Goal: Task Accomplishment & Management: Manage account settings

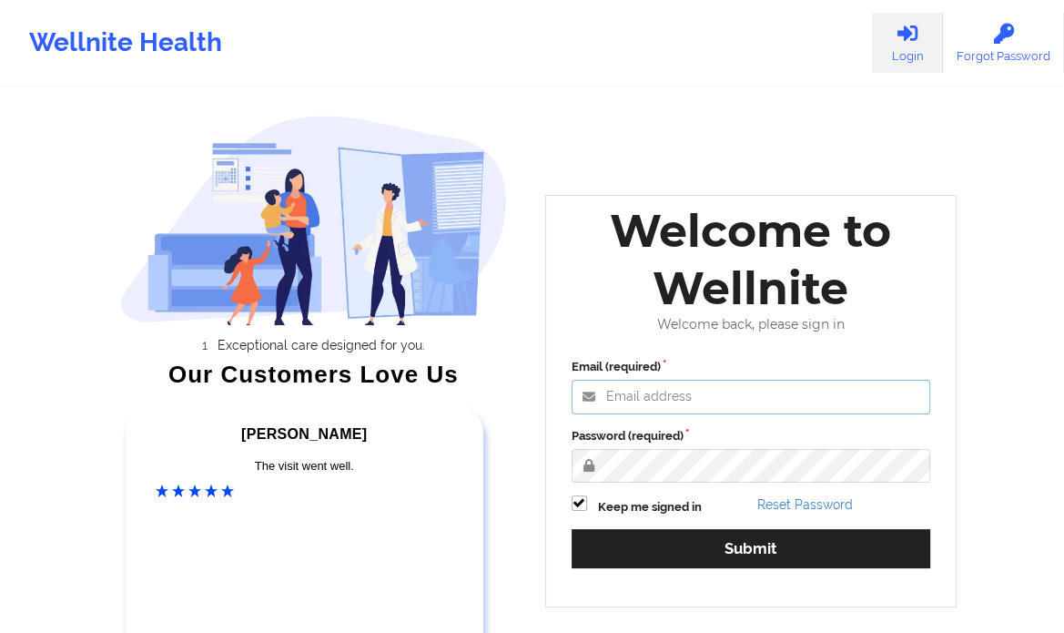
click at [673, 412] on input "Email (required)" at bounding box center [752, 397] width 360 height 35
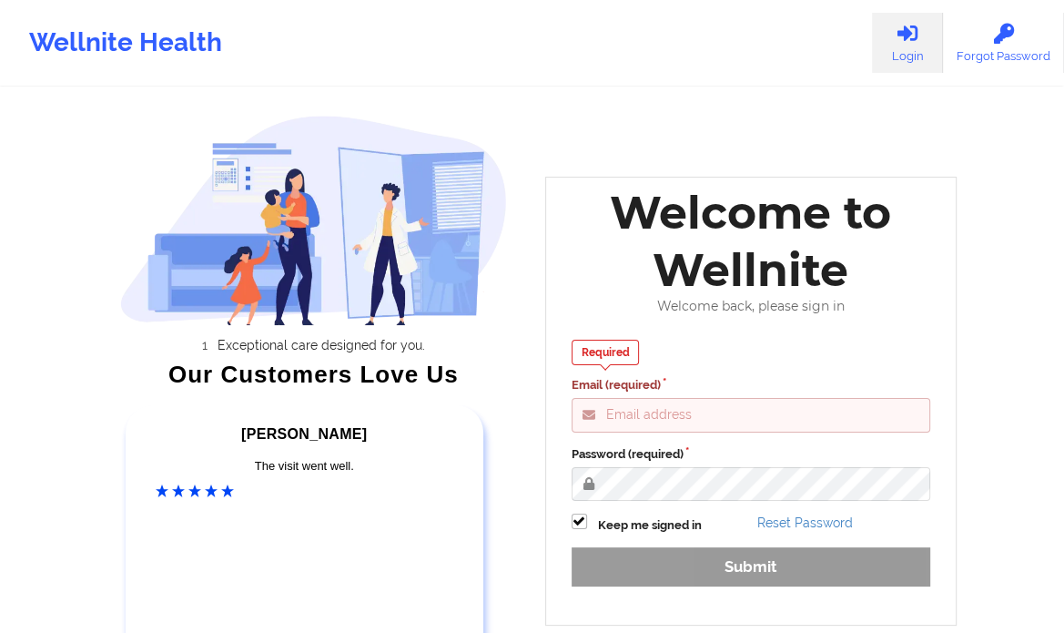
type input "[PERSON_NAME][EMAIL_ADDRESS][DOMAIN_NAME]"
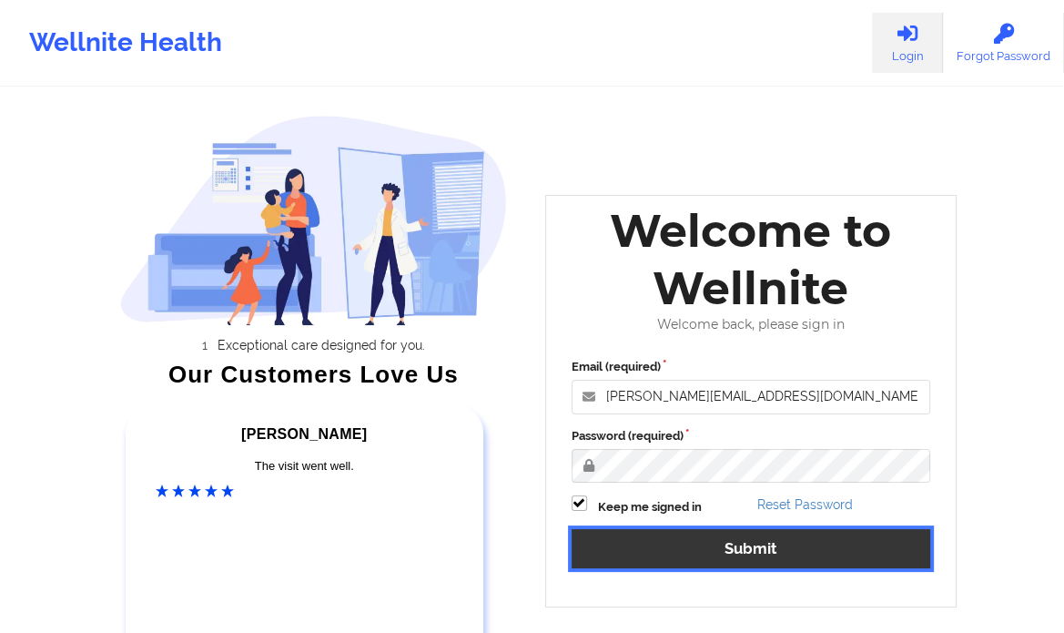
click at [771, 556] on button "Submit" at bounding box center [752, 548] width 360 height 39
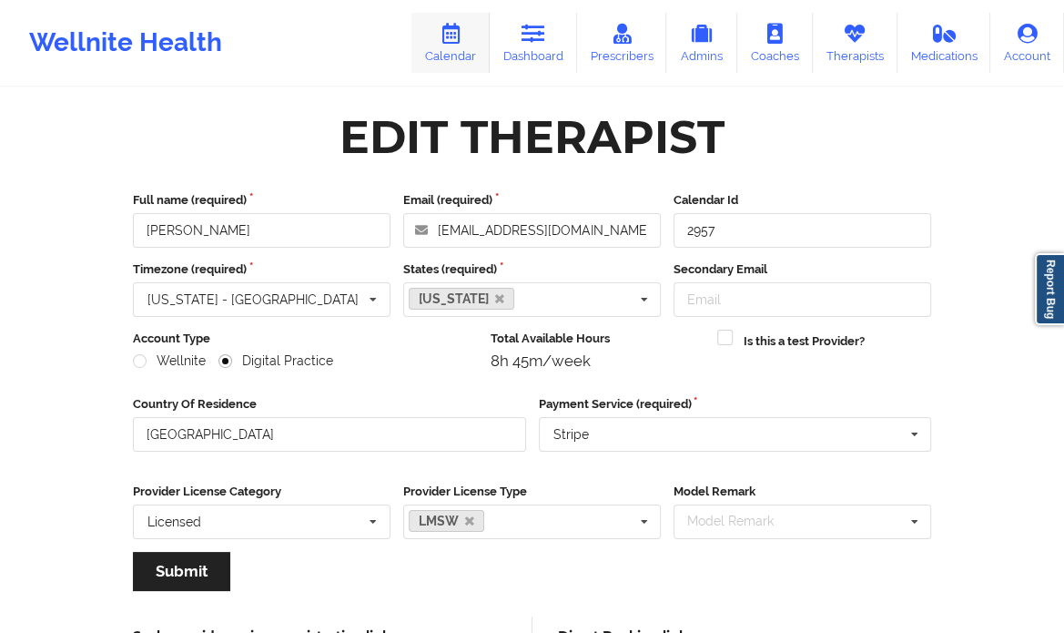
click at [449, 47] on link "Calendar" at bounding box center [450, 43] width 78 height 60
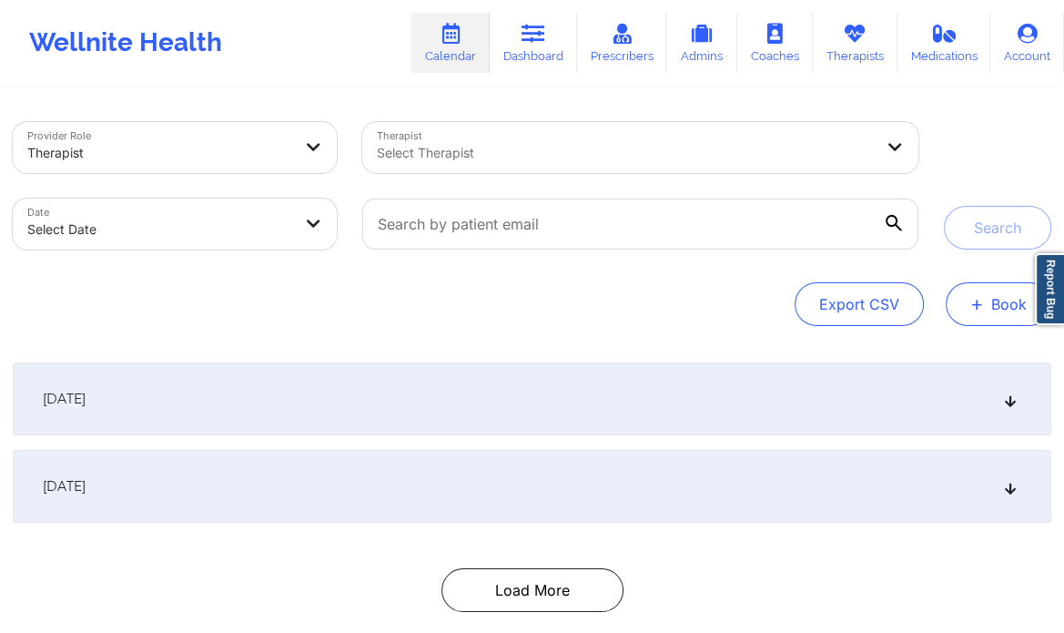
click at [968, 295] on button "+ Book" at bounding box center [999, 304] width 106 height 44
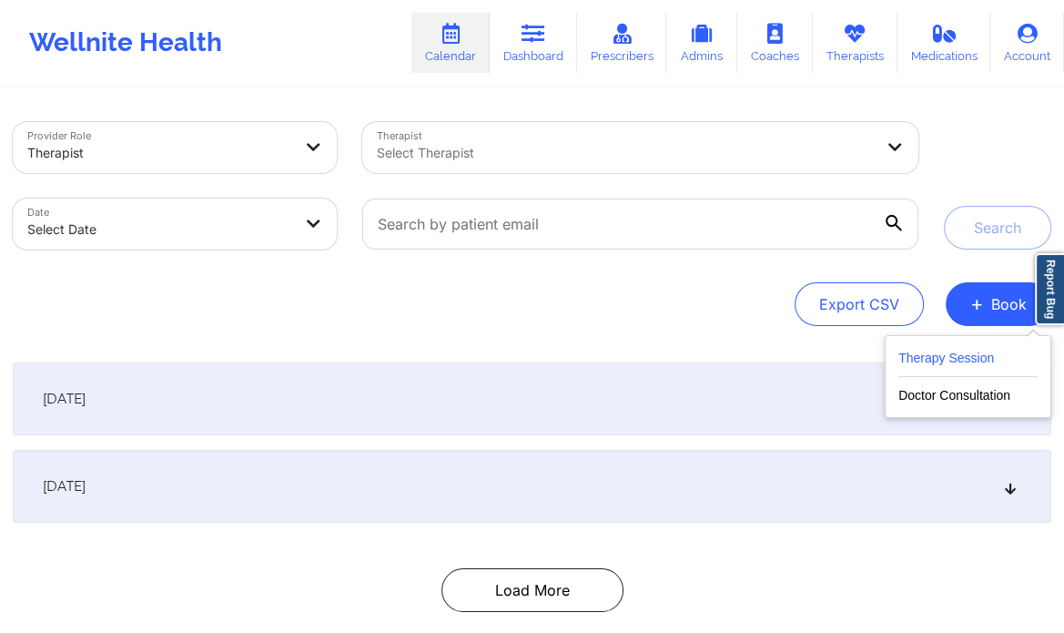
click at [968, 352] on button "Therapy Session" at bounding box center [967, 362] width 139 height 30
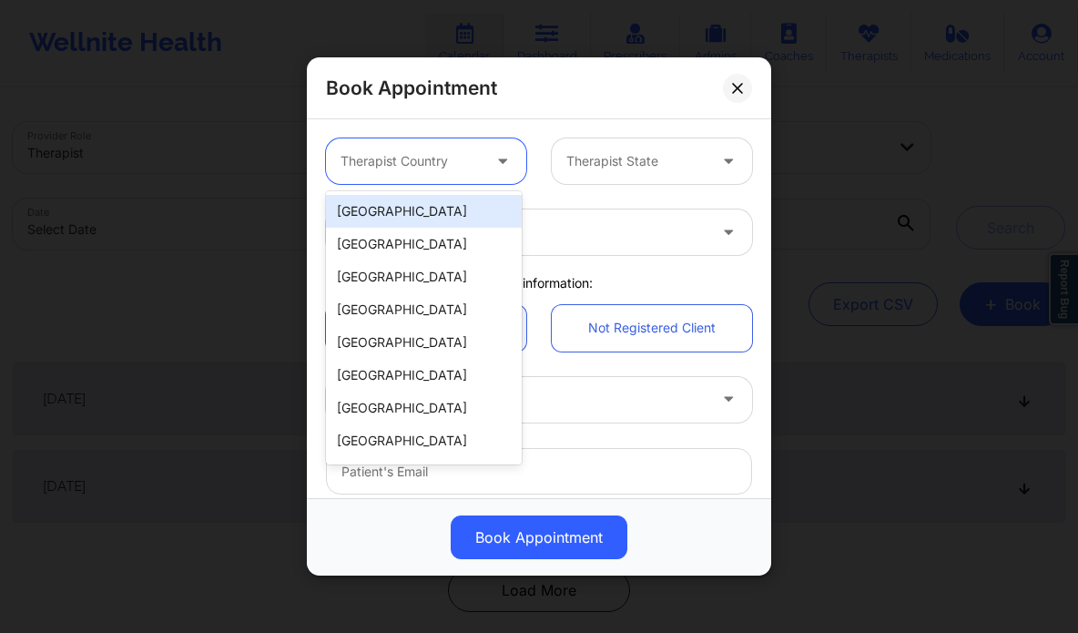
click at [433, 156] on div at bounding box center [410, 161] width 140 height 22
click at [415, 210] on div "[GEOGRAPHIC_DATA]" at bounding box center [424, 211] width 196 height 33
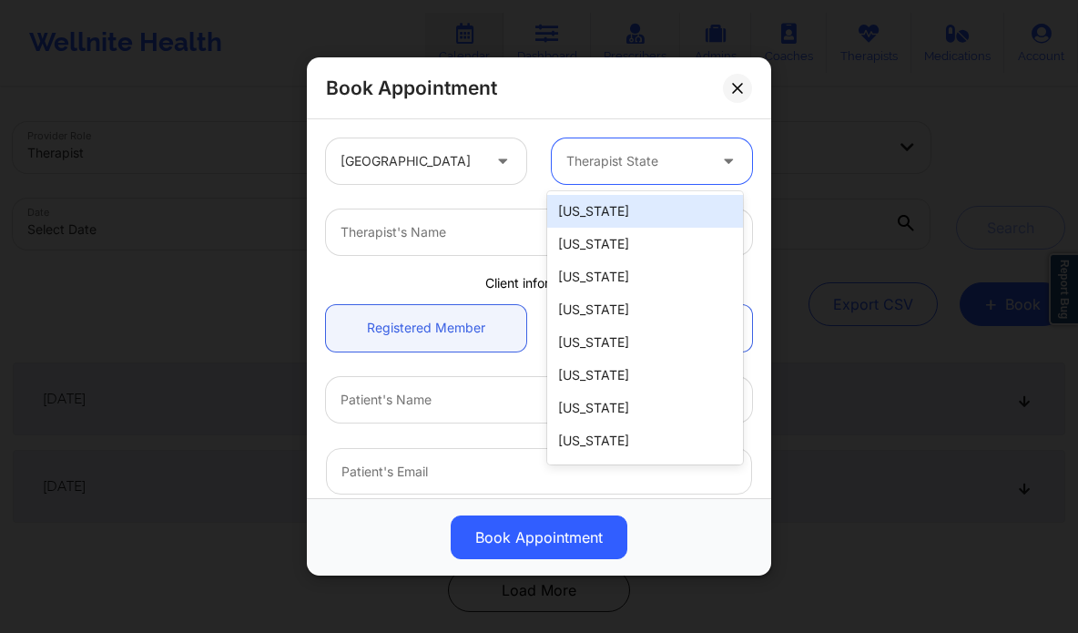
click at [623, 171] on div at bounding box center [636, 161] width 140 height 22
type input "new"
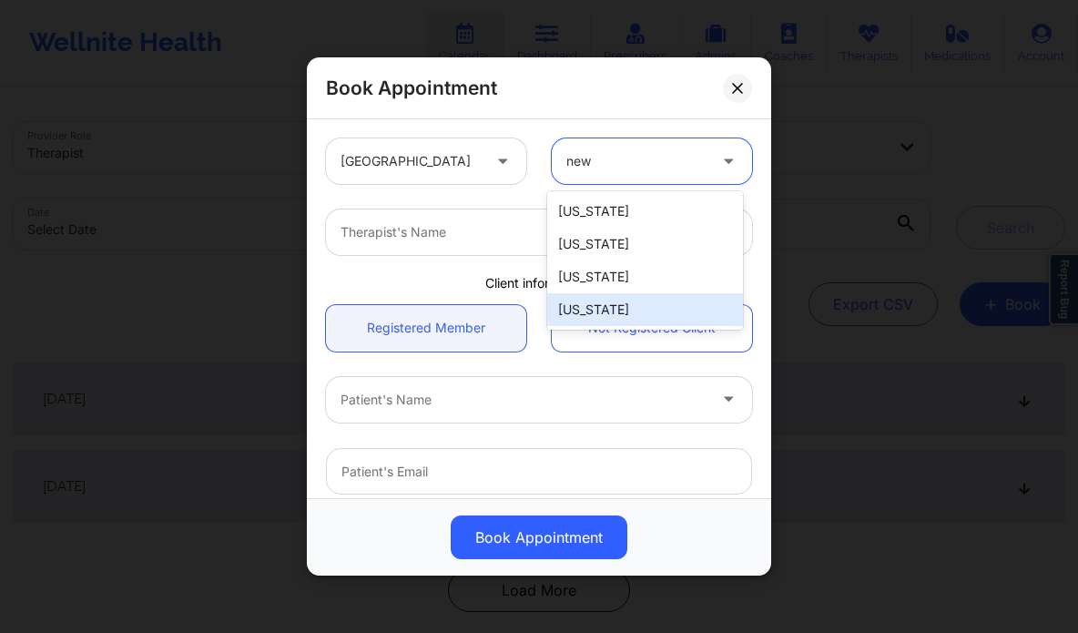
click at [633, 318] on div "[US_STATE]" at bounding box center [645, 309] width 196 height 33
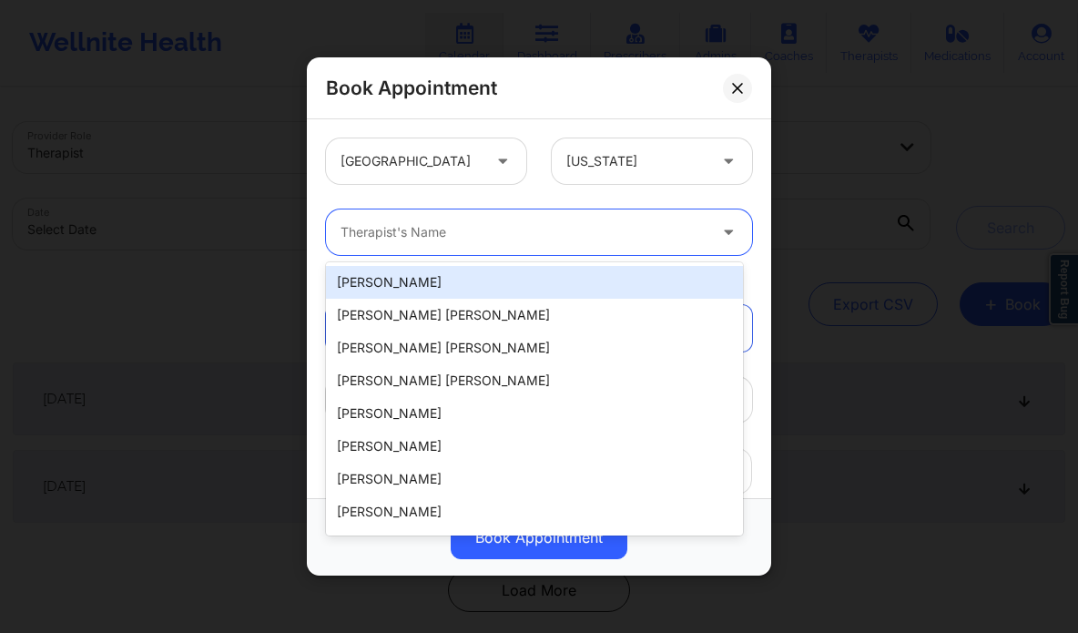
click at [562, 221] on div at bounding box center [523, 232] width 366 height 22
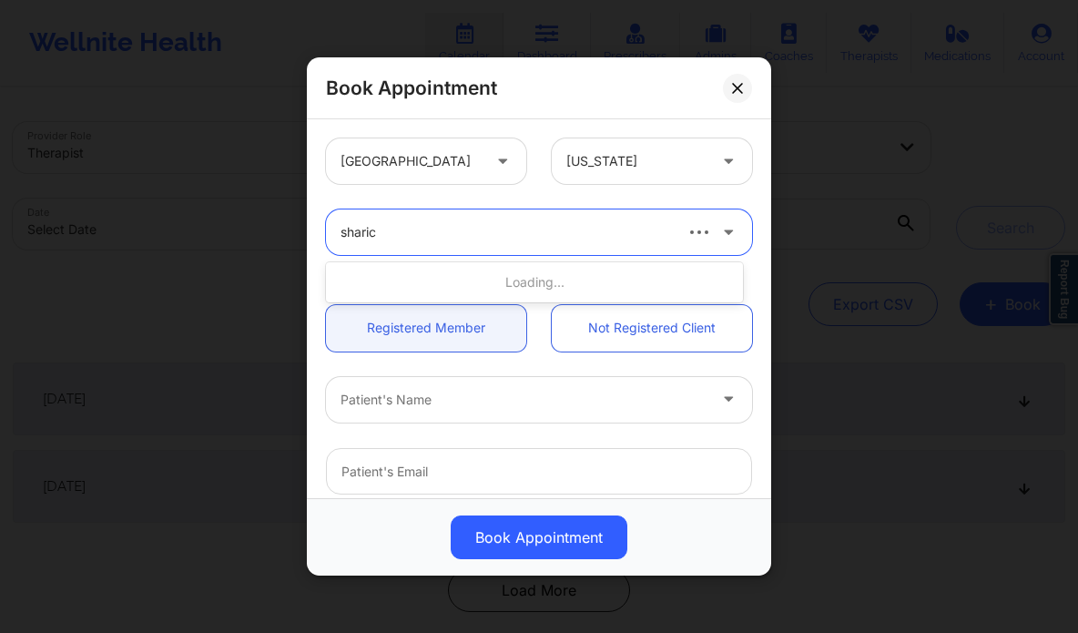
type input "sharice"
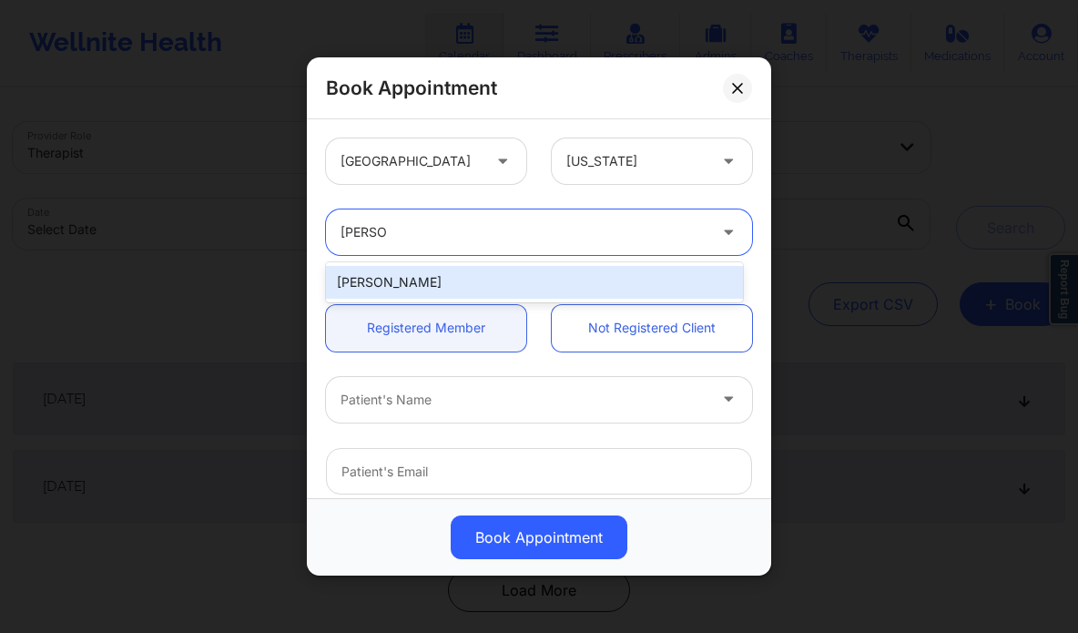
click at [522, 281] on div "[PERSON_NAME]" at bounding box center [534, 282] width 417 height 33
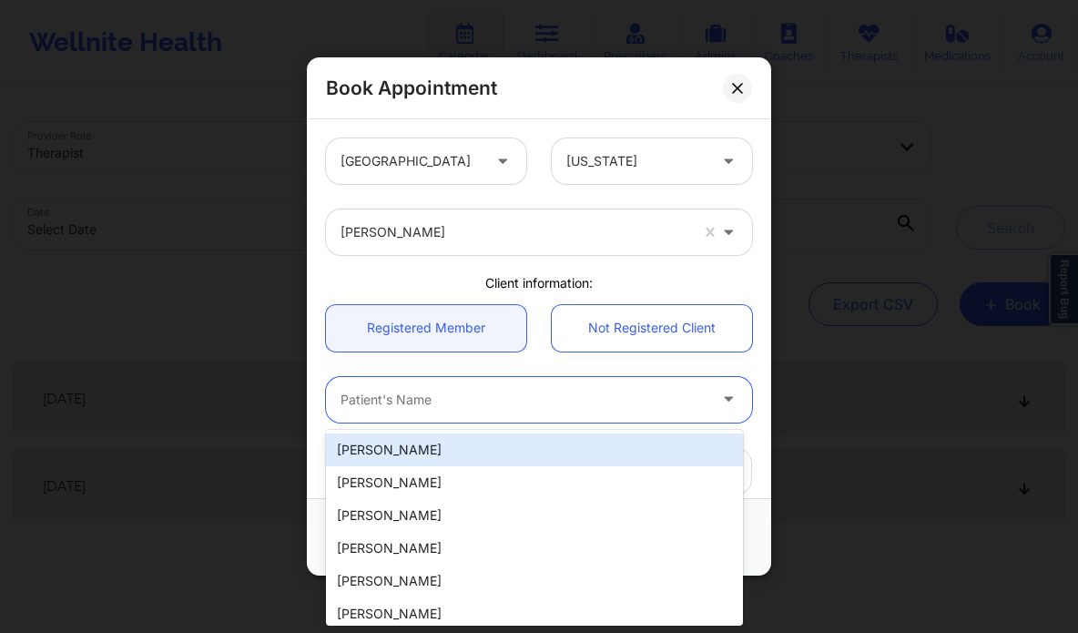
click at [434, 394] on div at bounding box center [523, 400] width 366 height 22
paste input "[PERSON_NAME]"
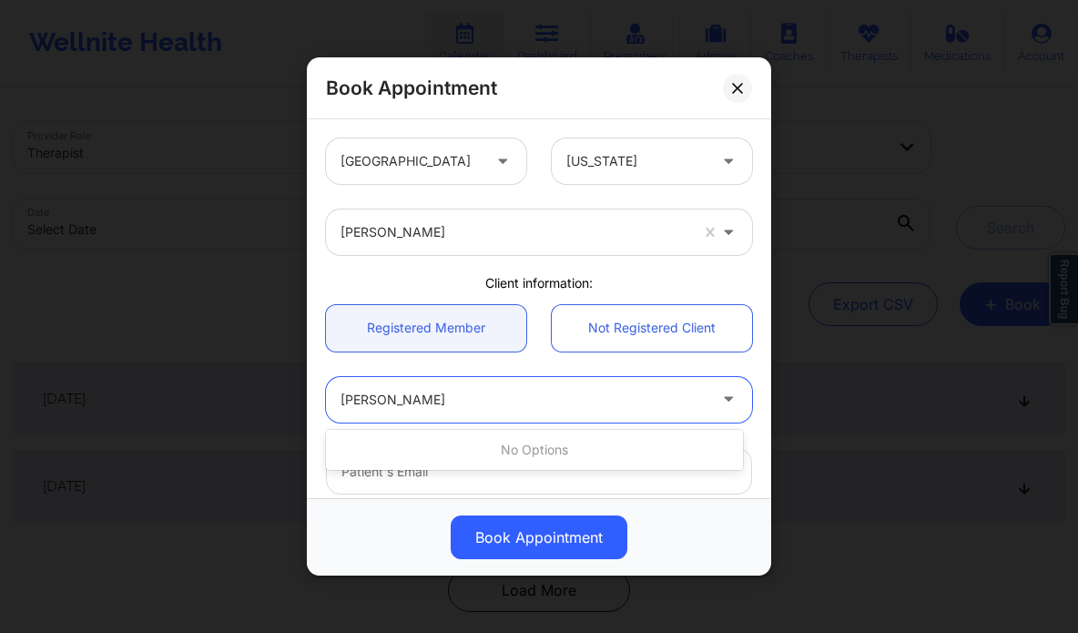
click at [428, 394] on input "[PERSON_NAME]" at bounding box center [403, 399] width 127 height 18
type input "Meesha"
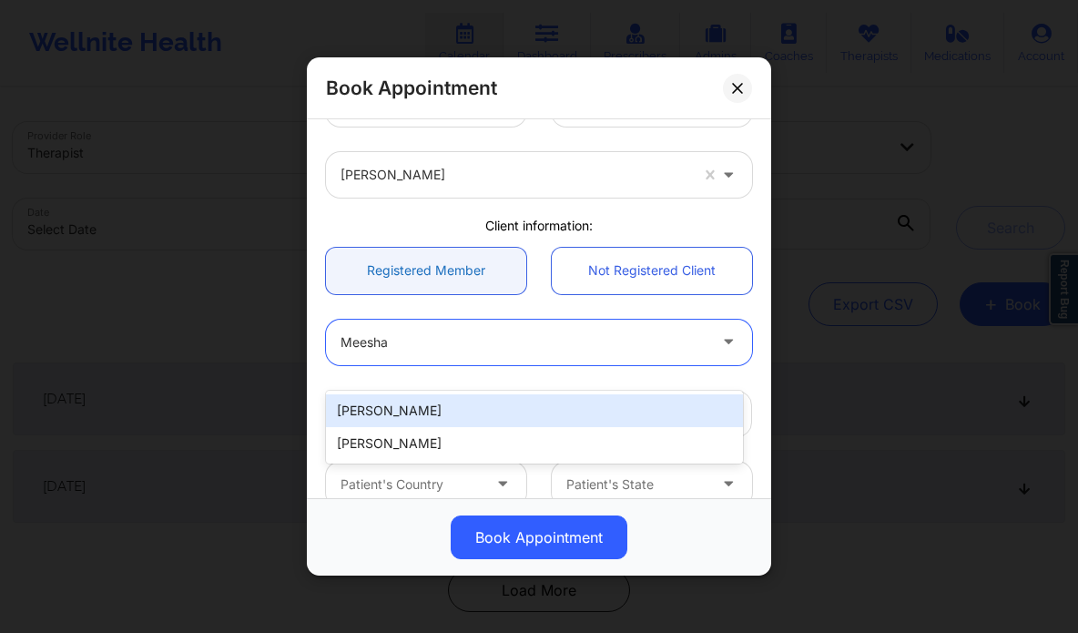
scroll to position [58, 0]
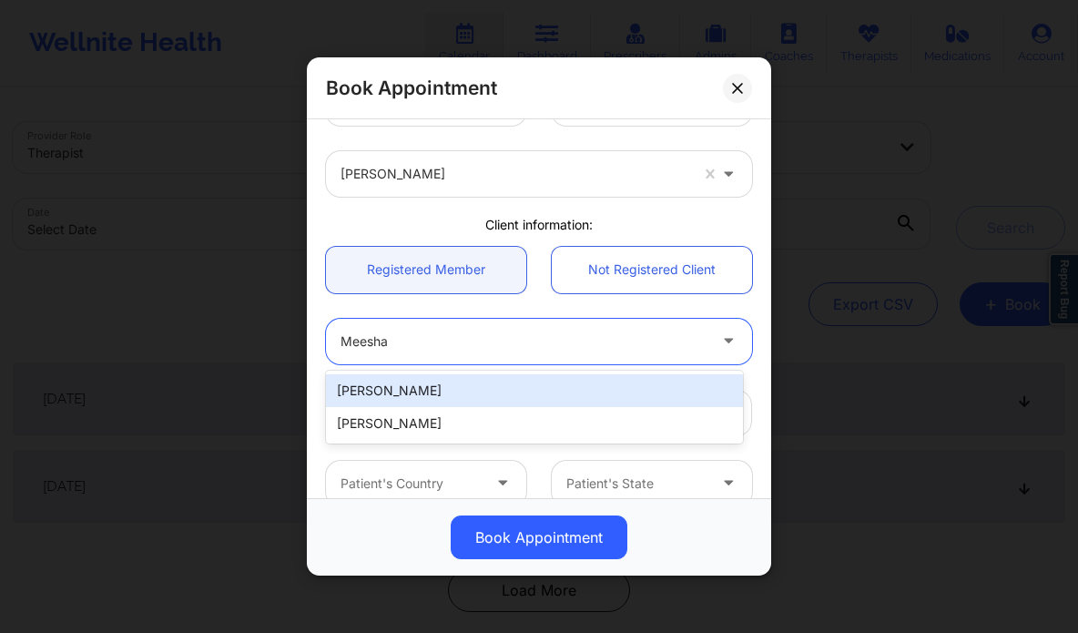
click at [425, 392] on div "[PERSON_NAME]" at bounding box center [534, 390] width 417 height 33
type input "[EMAIL_ADDRESS][DOMAIN_NAME]"
type input "[PHONE_NUMBER]"
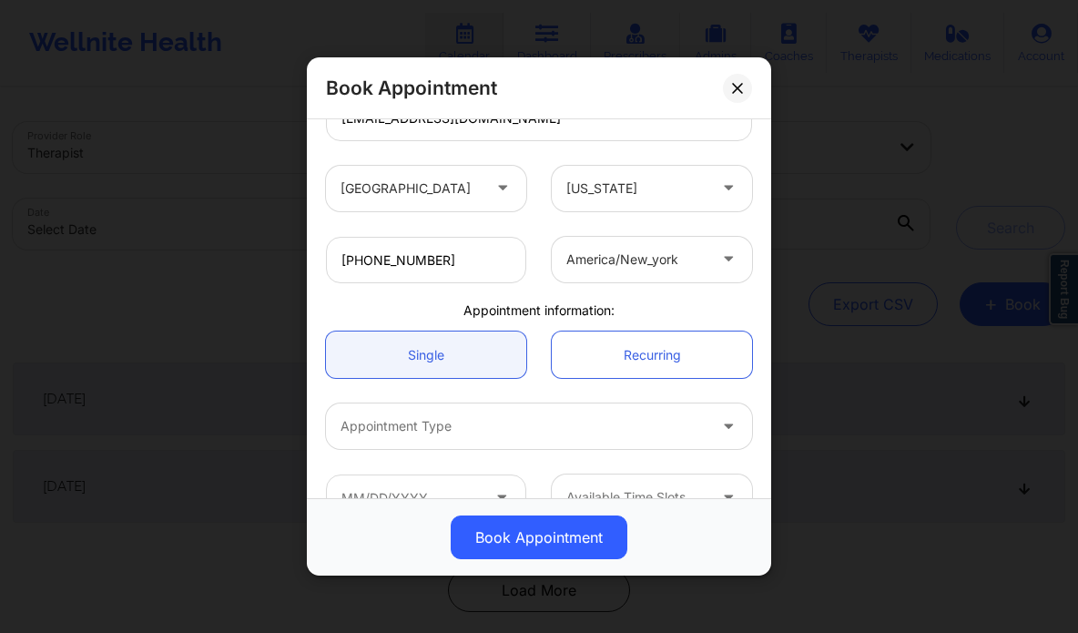
scroll to position [393, 0]
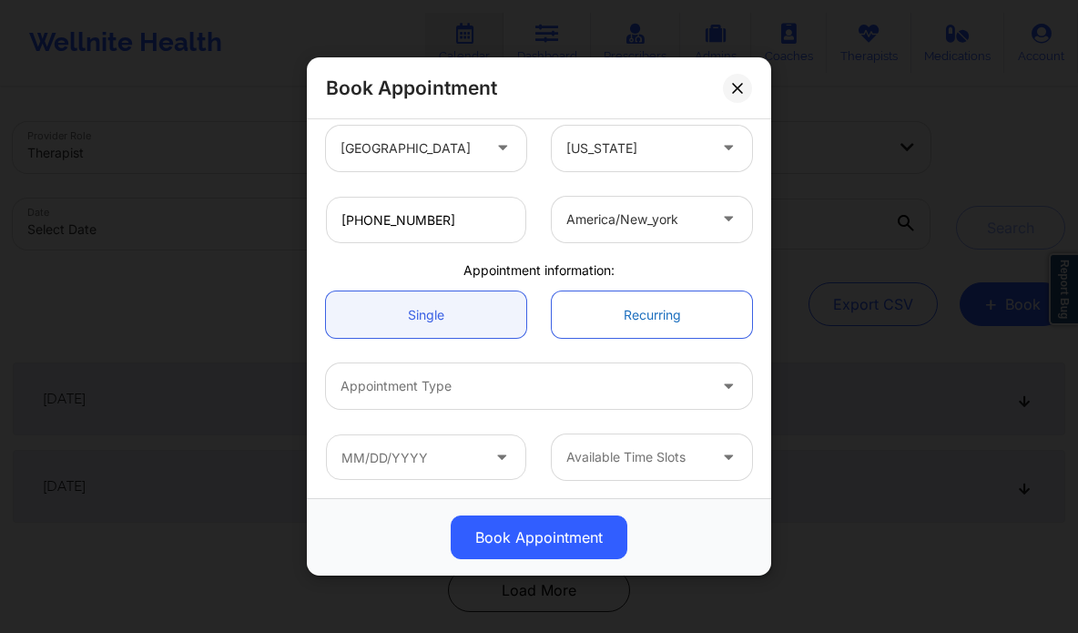
click at [648, 312] on link "Recurring" at bounding box center [652, 314] width 200 height 46
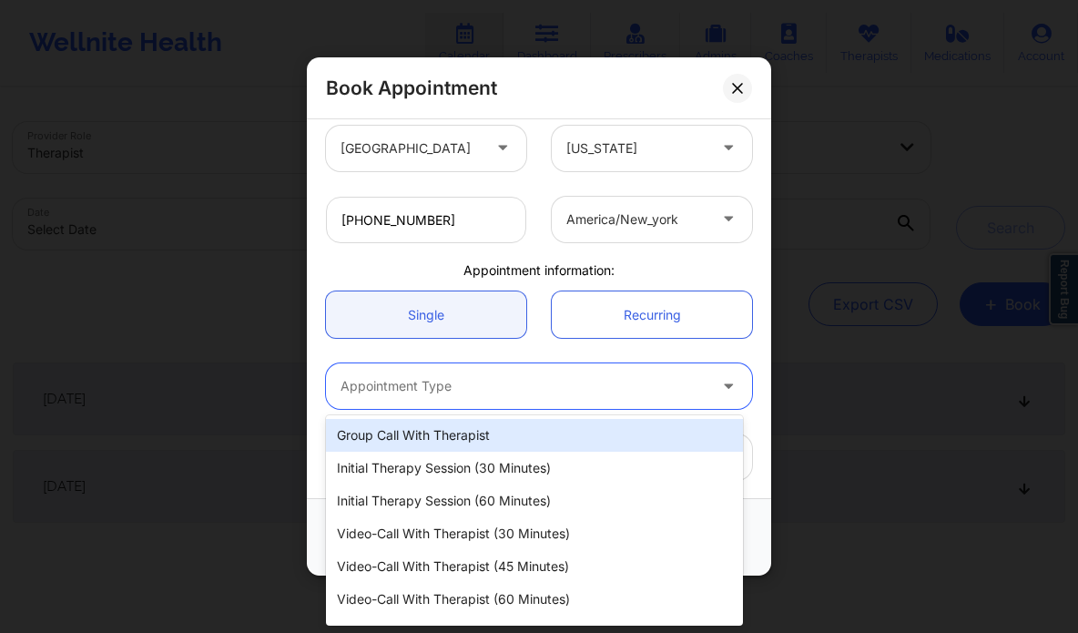
click at [562, 378] on div at bounding box center [523, 386] width 366 height 22
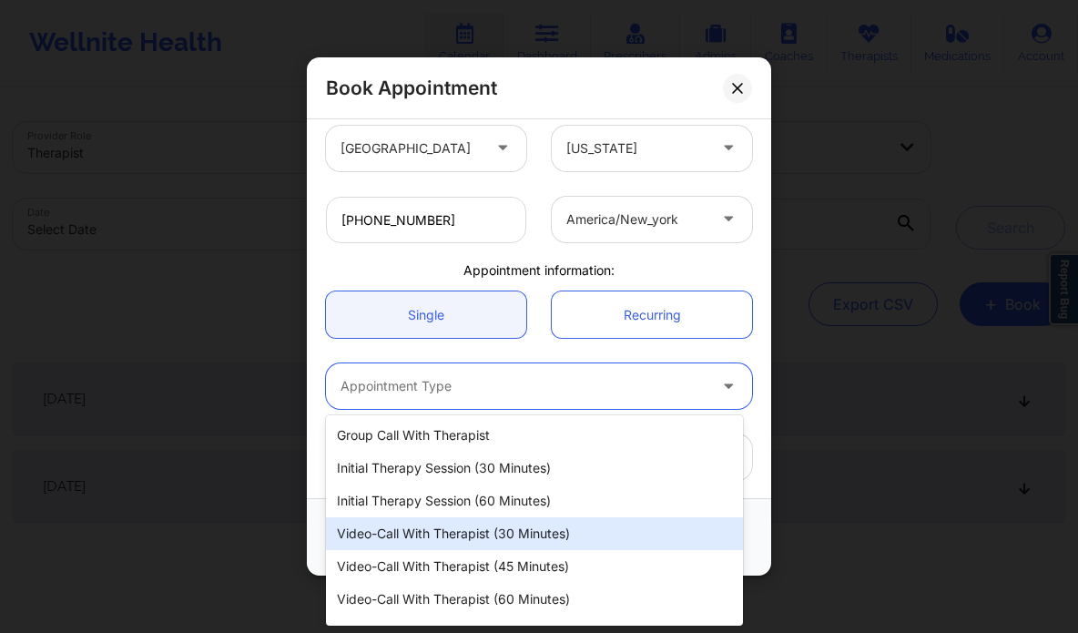
scroll to position [26, 0]
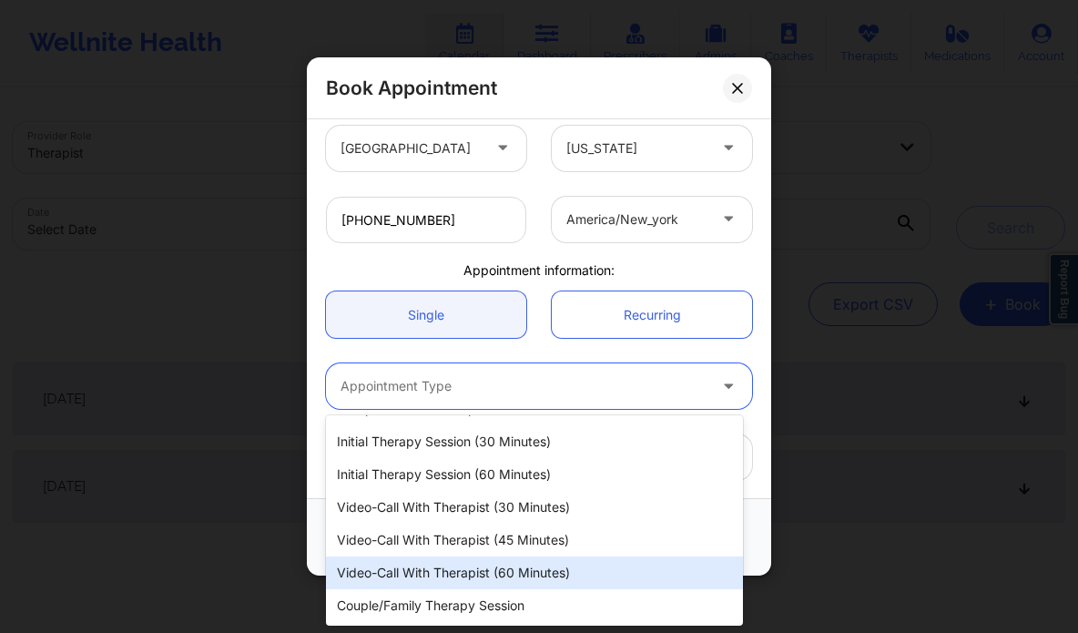
click at [528, 568] on div "Video-Call with Therapist (60 minutes)" at bounding box center [534, 572] width 417 height 33
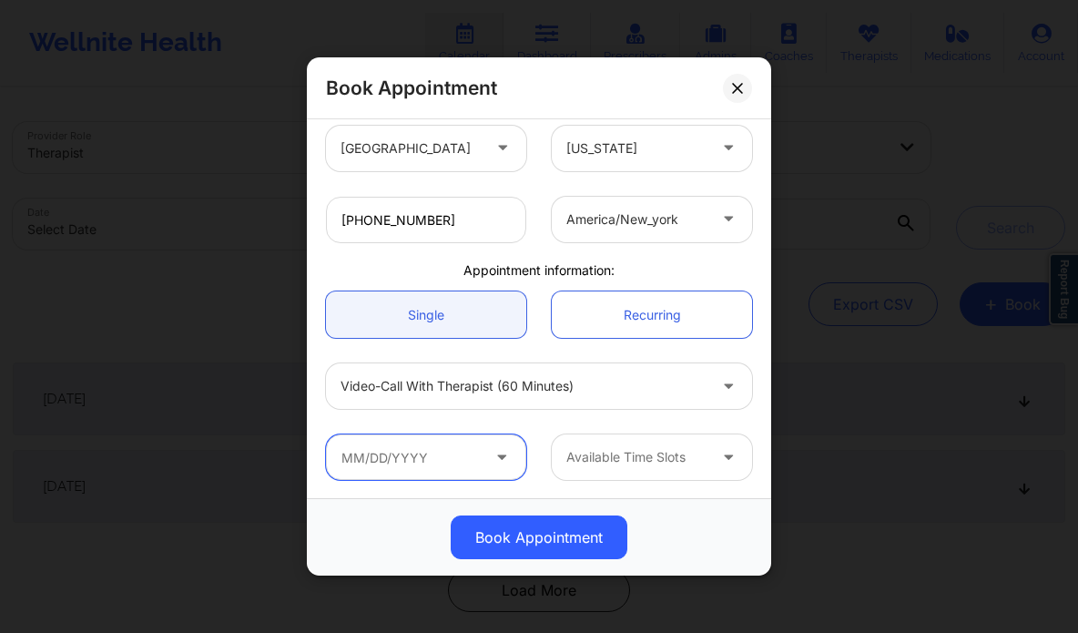
click at [451, 457] on input "text" at bounding box center [426, 457] width 200 height 46
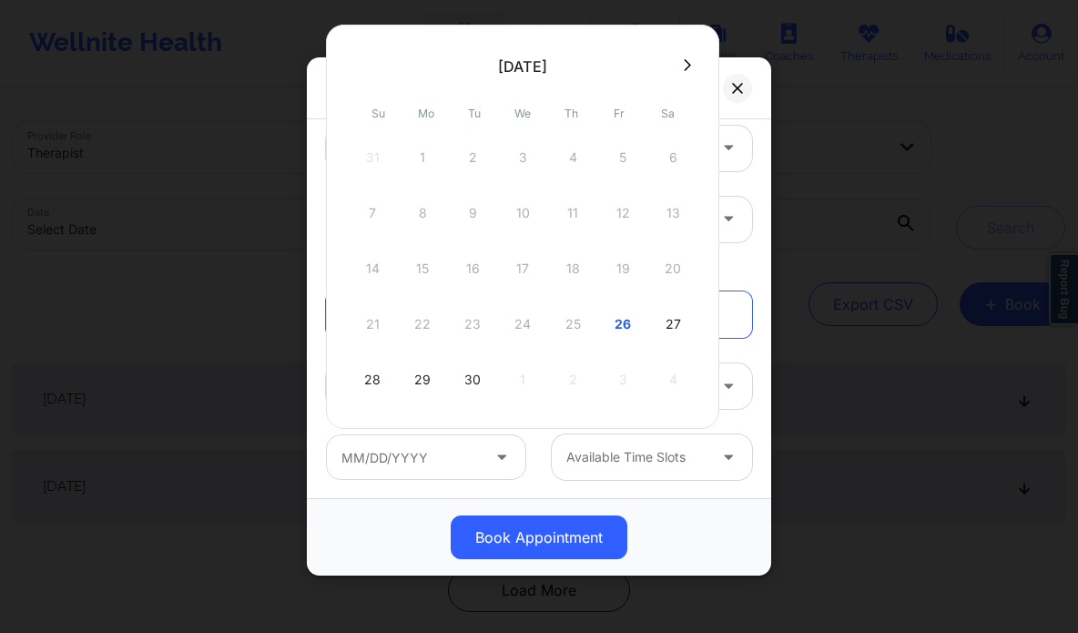
click at [685, 67] on icon at bounding box center [687, 65] width 7 height 14
click at [619, 166] on div "3" at bounding box center [623, 157] width 46 height 51
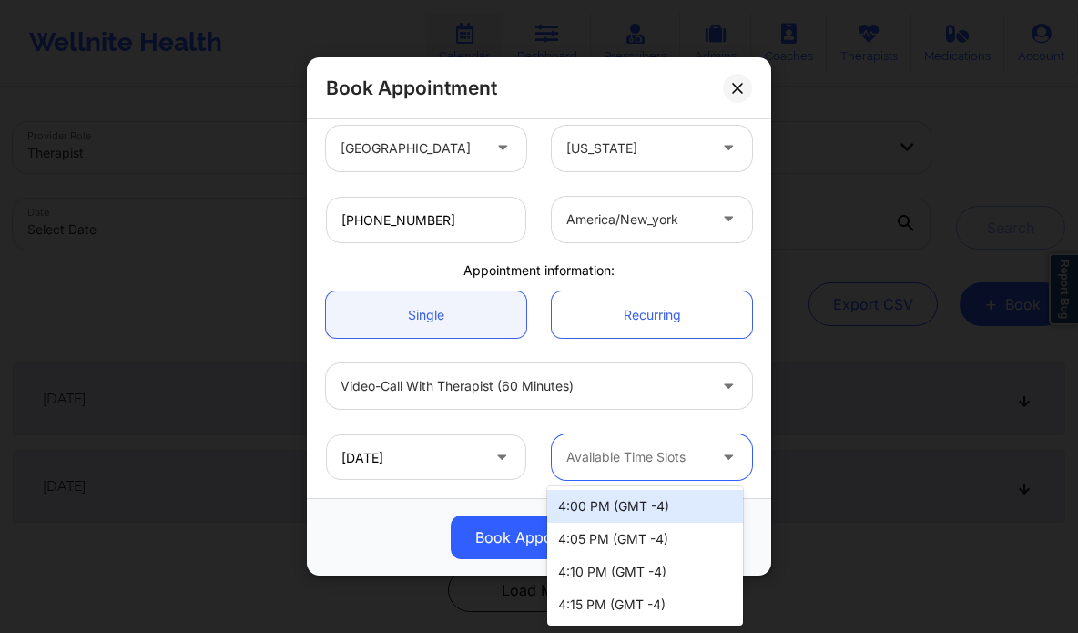
click at [639, 448] on div at bounding box center [636, 457] width 140 height 22
click at [708, 463] on div at bounding box center [730, 457] width 44 height 46
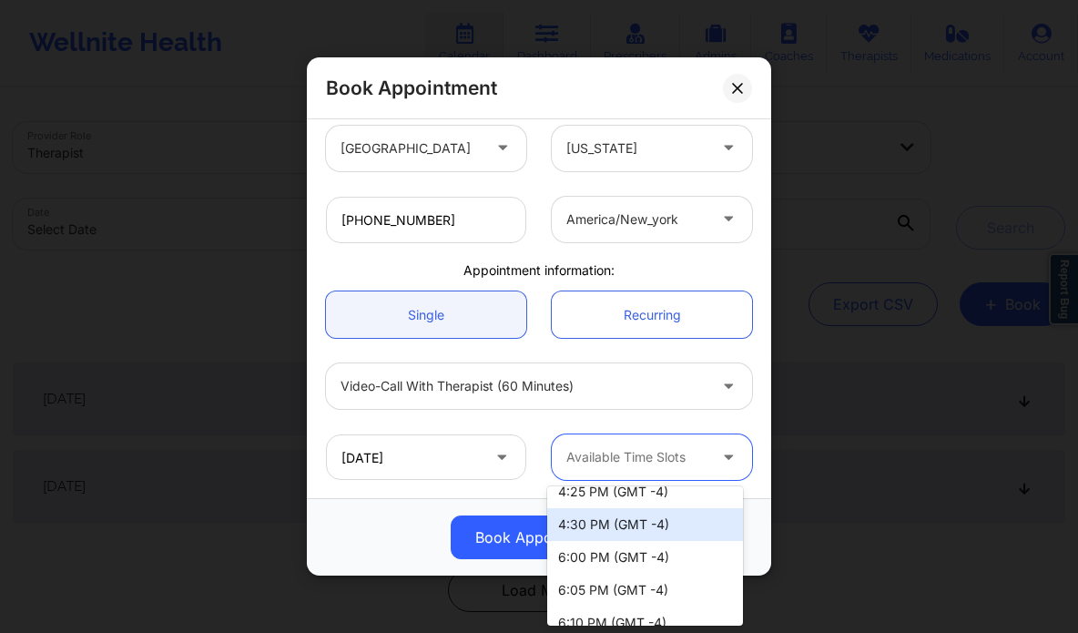
scroll to position [181, 0]
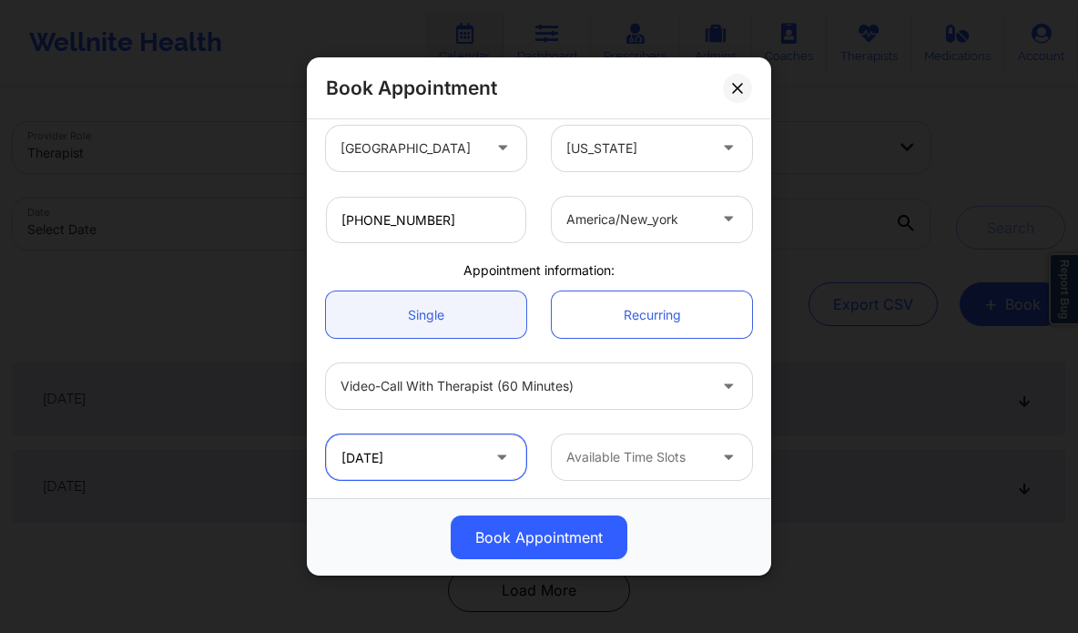
click at [437, 461] on input "10/03/2025" at bounding box center [426, 457] width 200 height 46
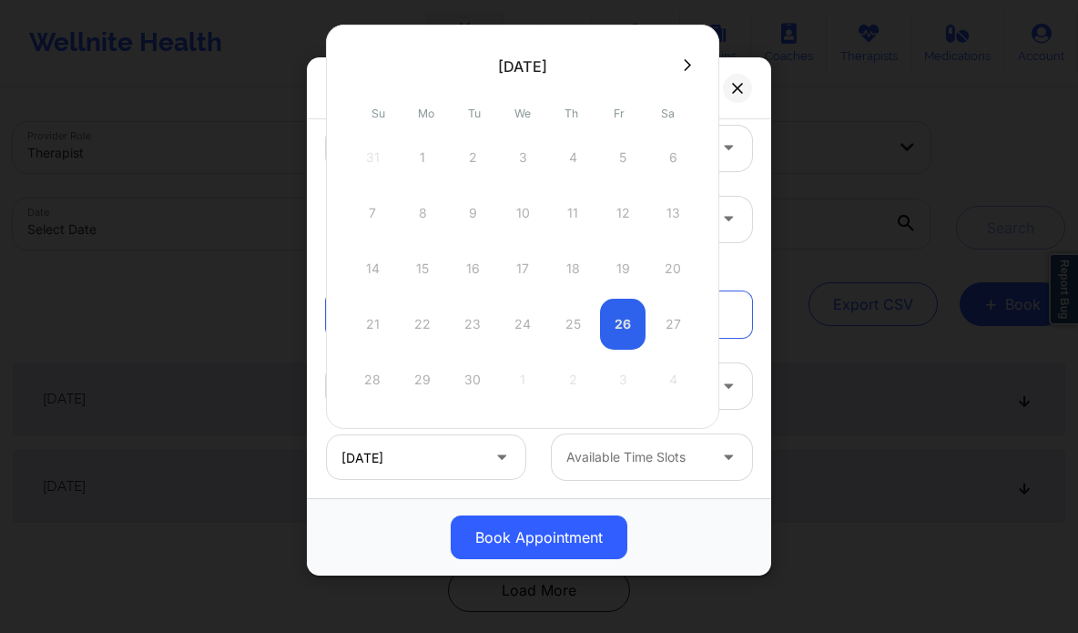
click at [684, 65] on icon at bounding box center [687, 65] width 7 height 14
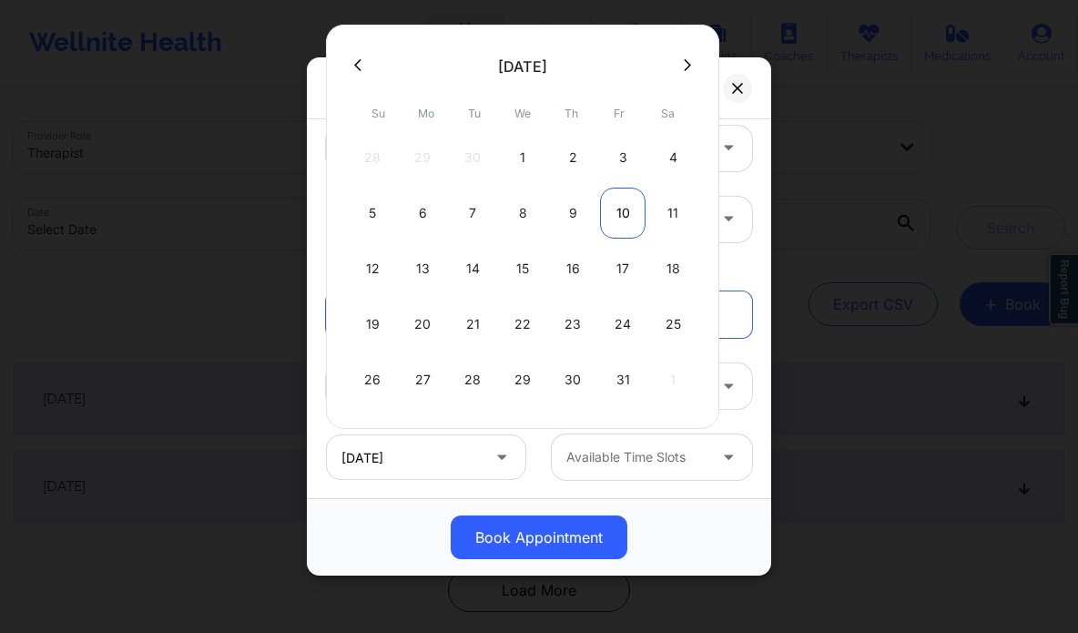
click at [615, 201] on div "10" at bounding box center [623, 213] width 46 height 51
type input "10/10/2025"
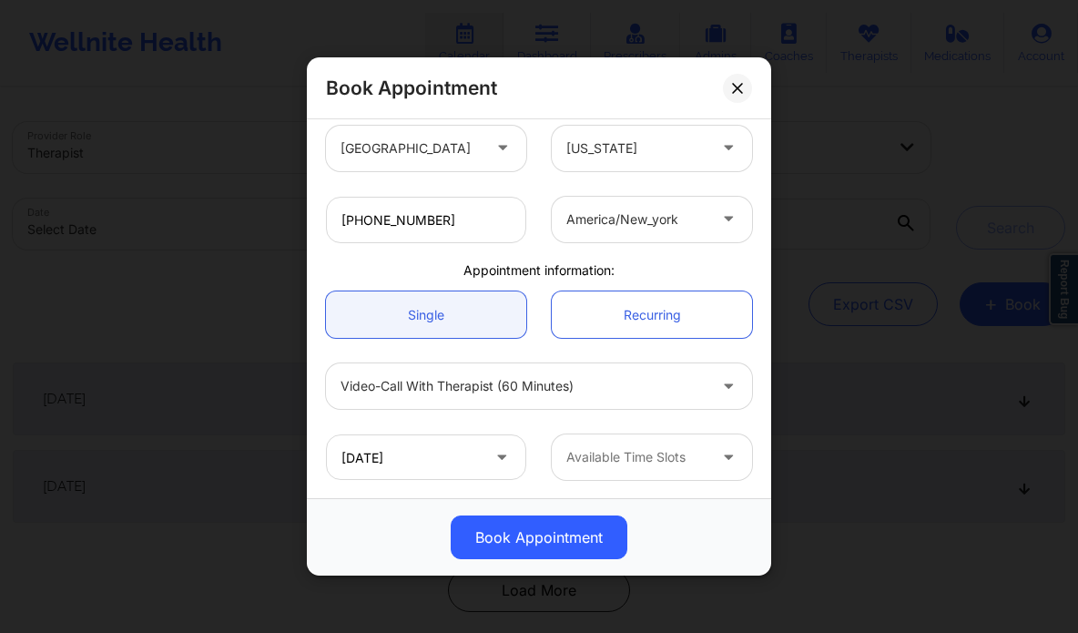
click at [650, 442] on div "Available Time Slots" at bounding box center [630, 457] width 157 height 46
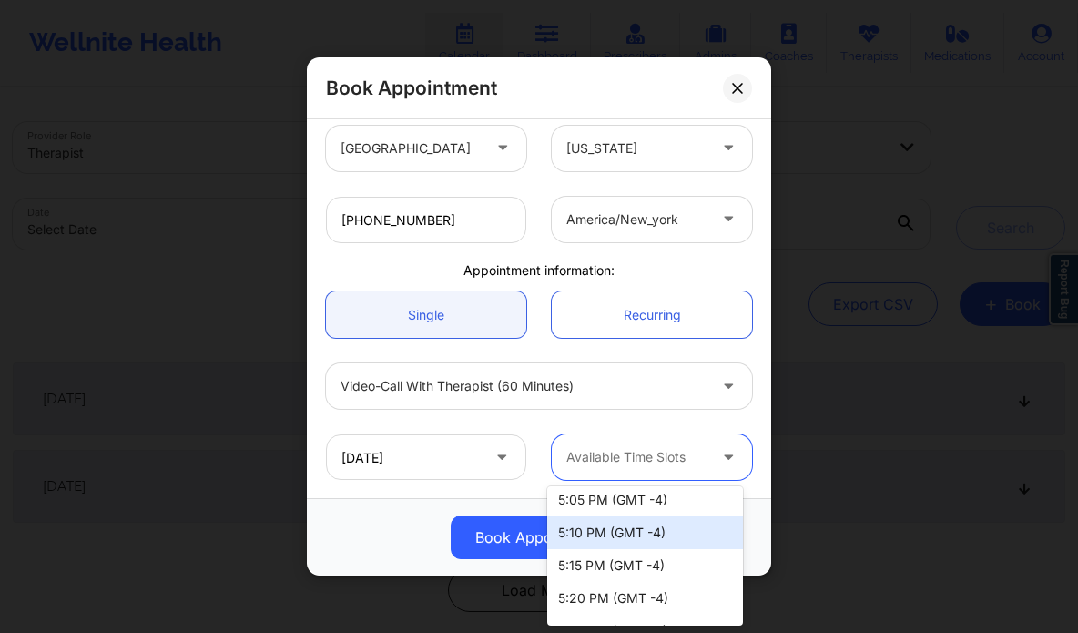
scroll to position [269, 0]
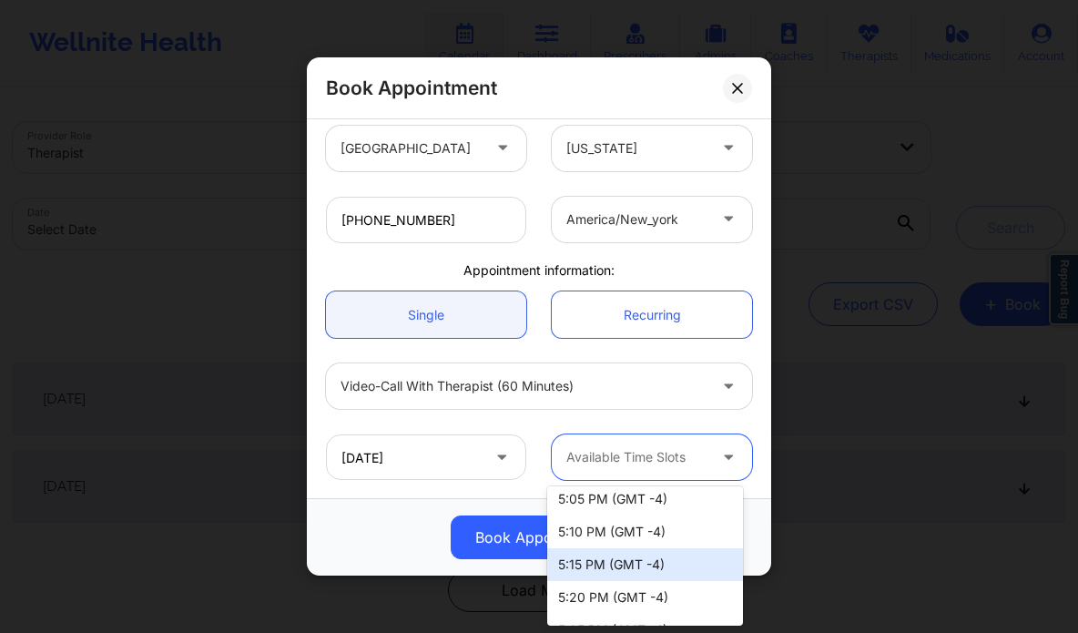
click at [641, 577] on div "5:15 PM (GMT -4)" at bounding box center [645, 564] width 196 height 33
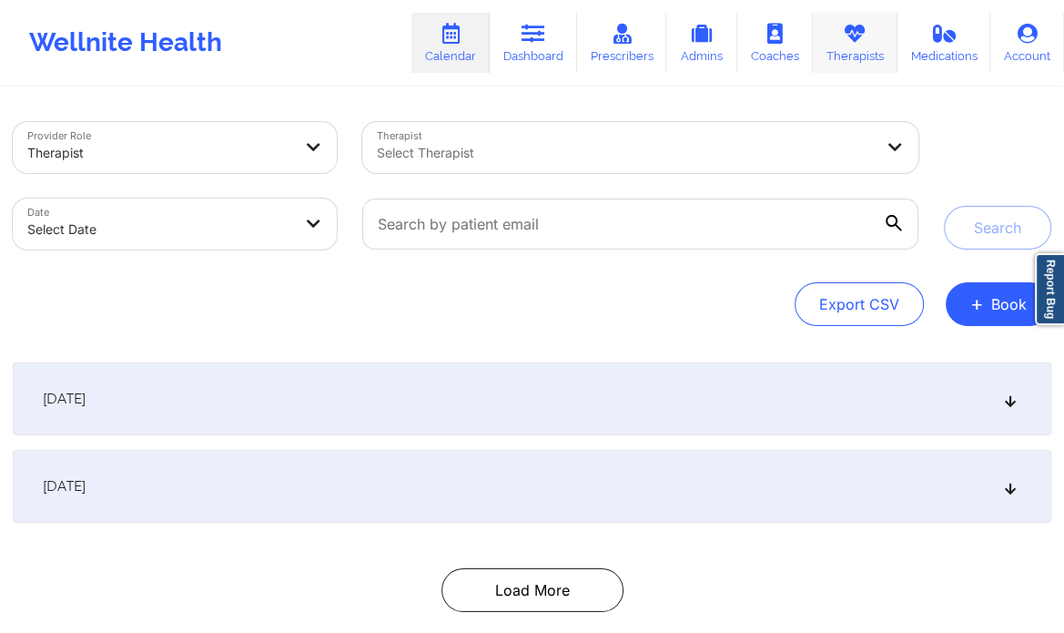
click at [845, 59] on link "Therapists" at bounding box center [855, 43] width 85 height 60
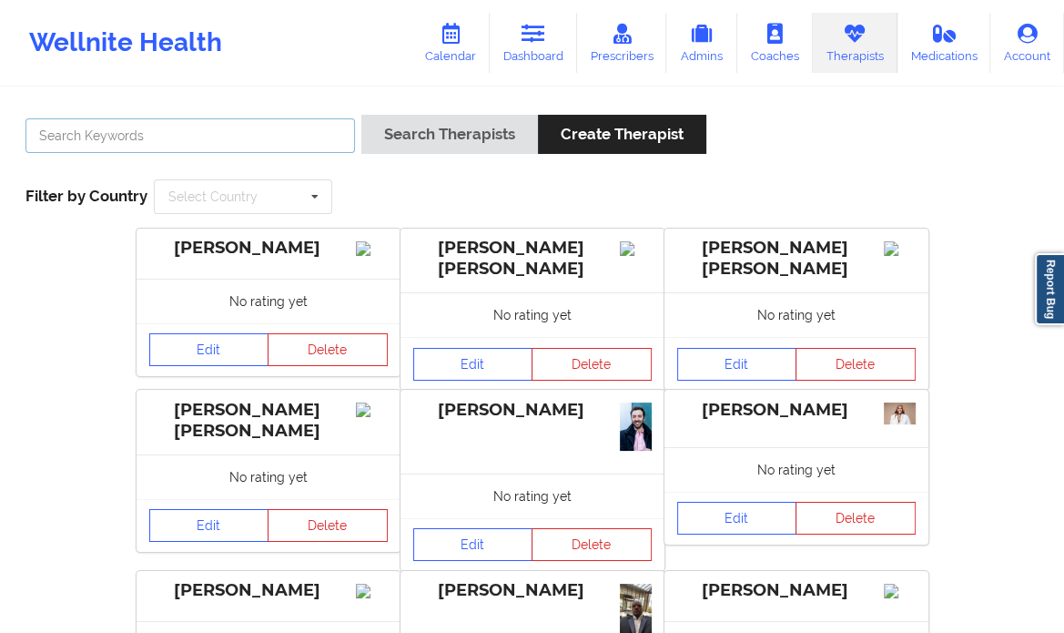
click at [260, 143] on input "text" at bounding box center [189, 135] width 329 height 35
type input "[PERSON_NAME]"
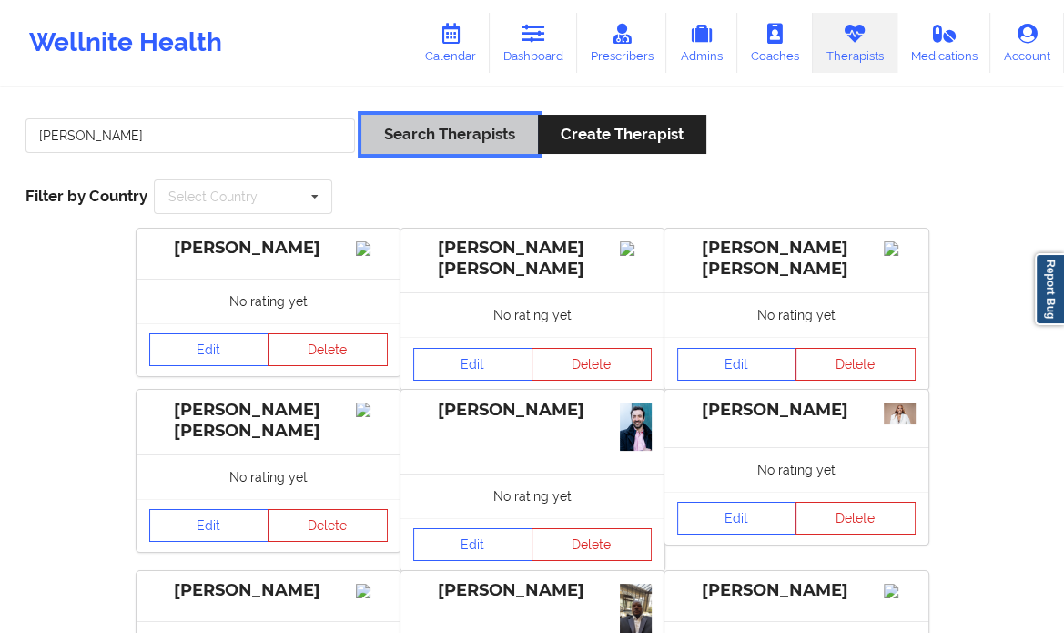
click at [464, 127] on button "Search Therapists" at bounding box center [449, 134] width 177 height 39
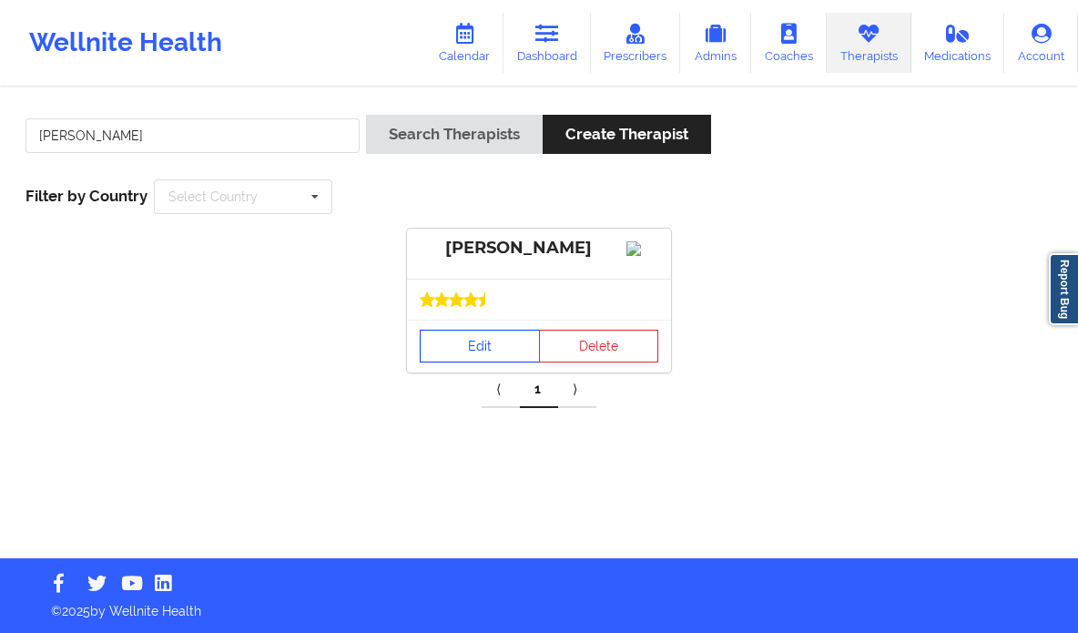
click at [461, 360] on link "Edit" at bounding box center [480, 345] width 120 height 33
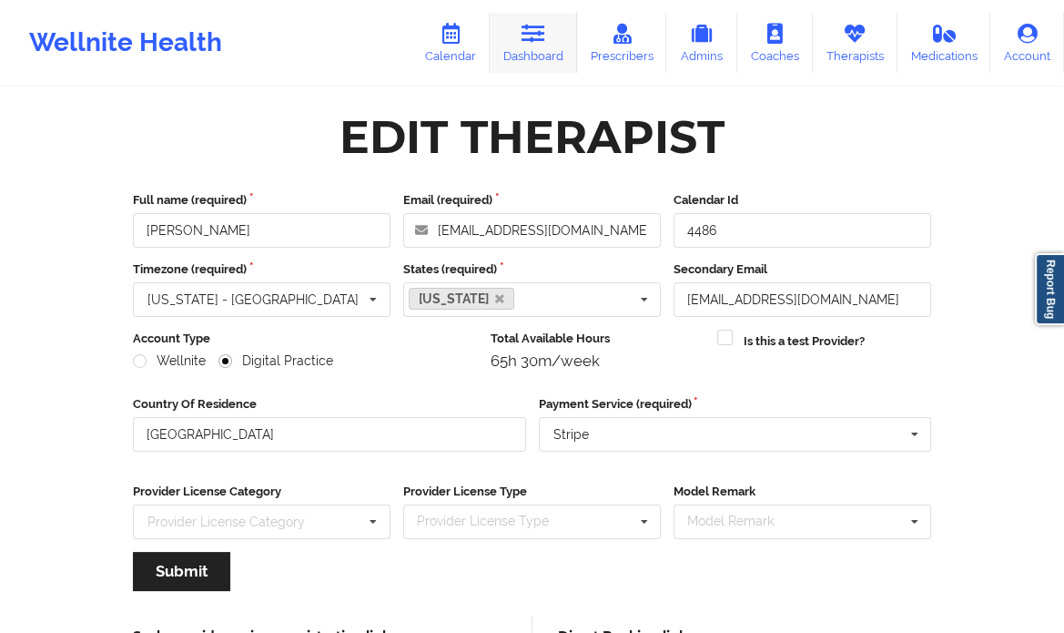
click at [542, 50] on link "Dashboard" at bounding box center [533, 43] width 87 height 60
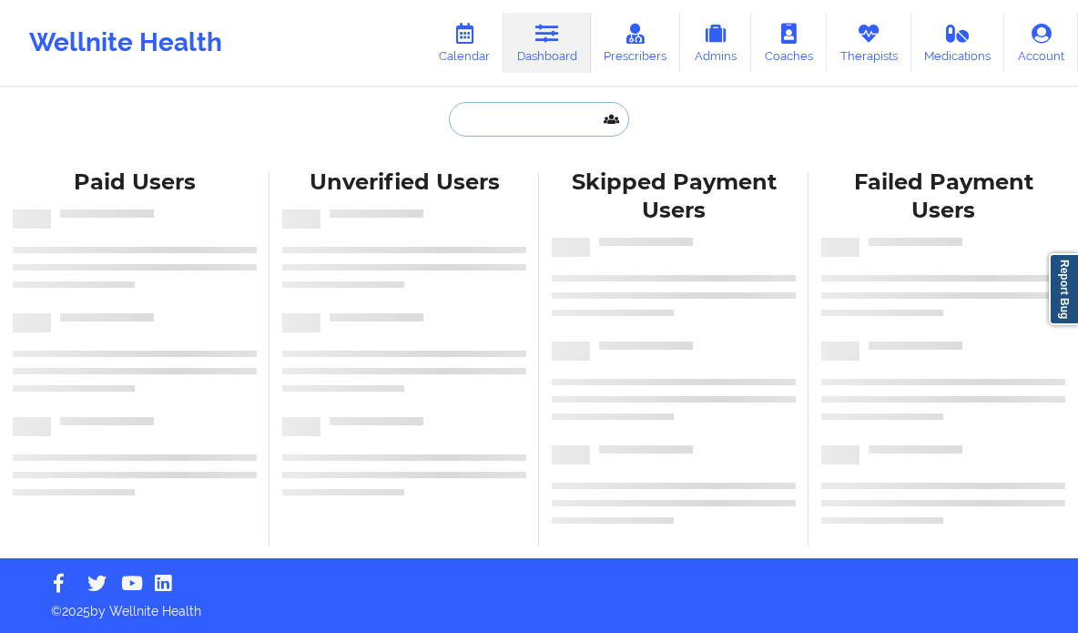
click at [504, 127] on input "text" at bounding box center [539, 119] width 180 height 35
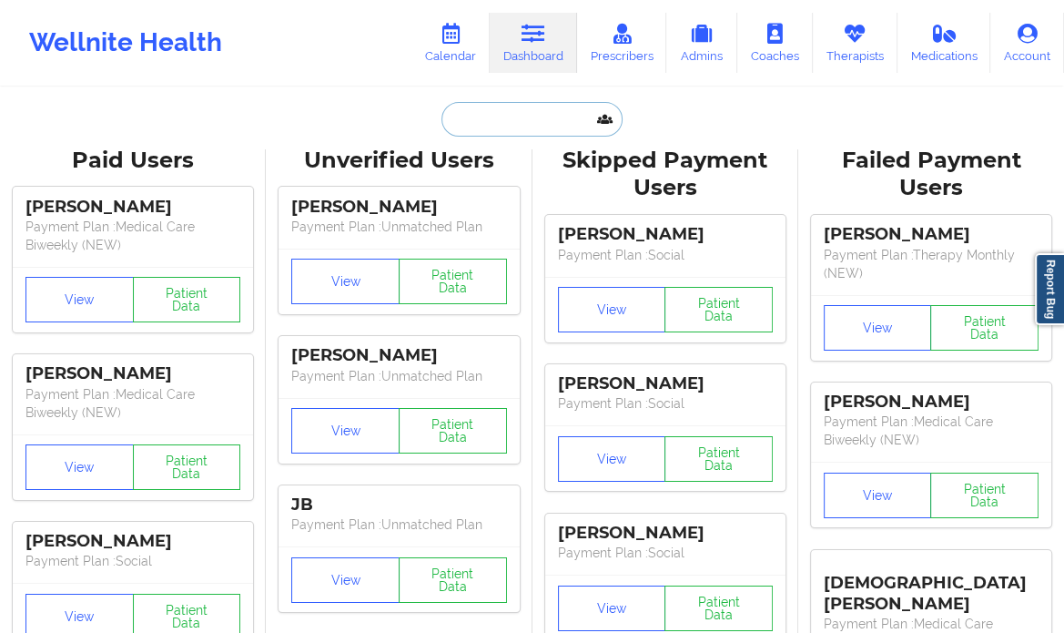
paste input "[PERSON_NAME]"
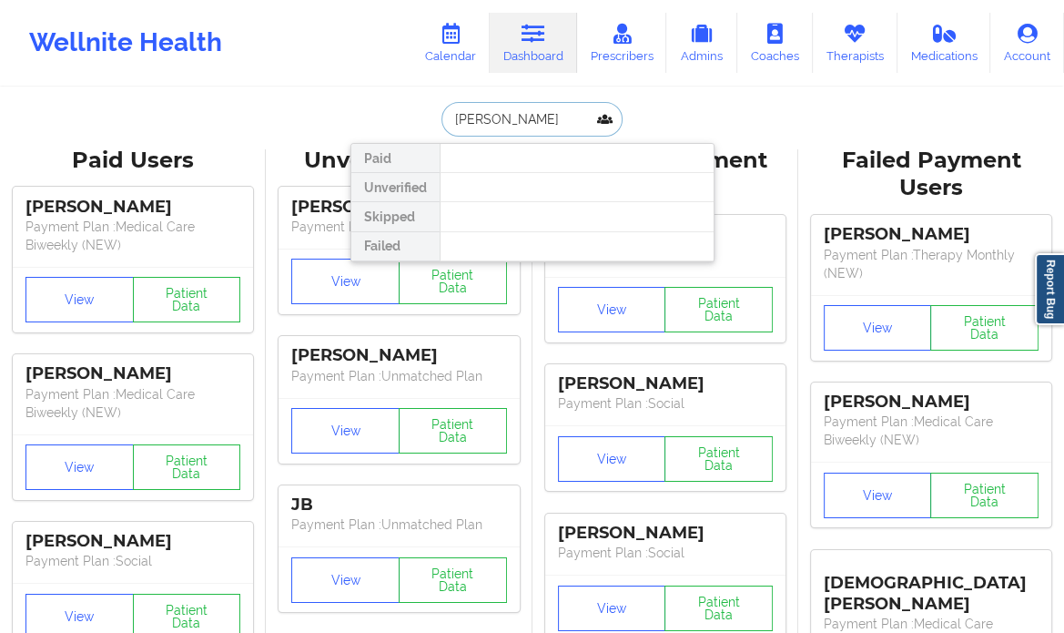
click at [535, 117] on input "[PERSON_NAME]" at bounding box center [531, 119] width 180 height 35
click at [508, 124] on input "[PERSON_NAME]" at bounding box center [531, 119] width 180 height 35
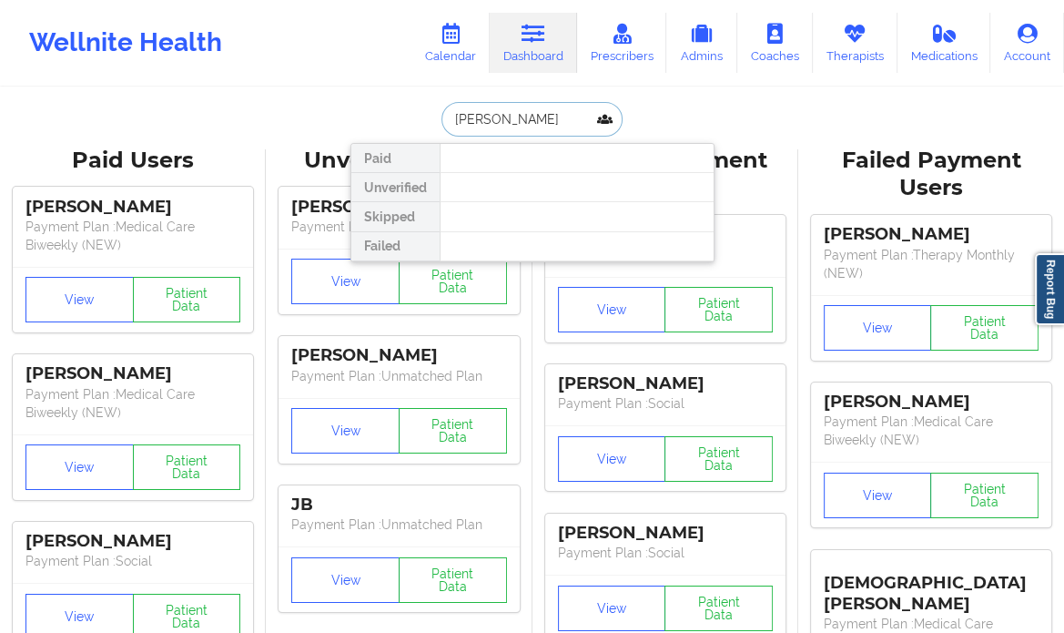
paste input "[EMAIL_ADDRESS][DOMAIN_NAME]"
type input "[EMAIL_ADDRESS][DOMAIN_NAME]"
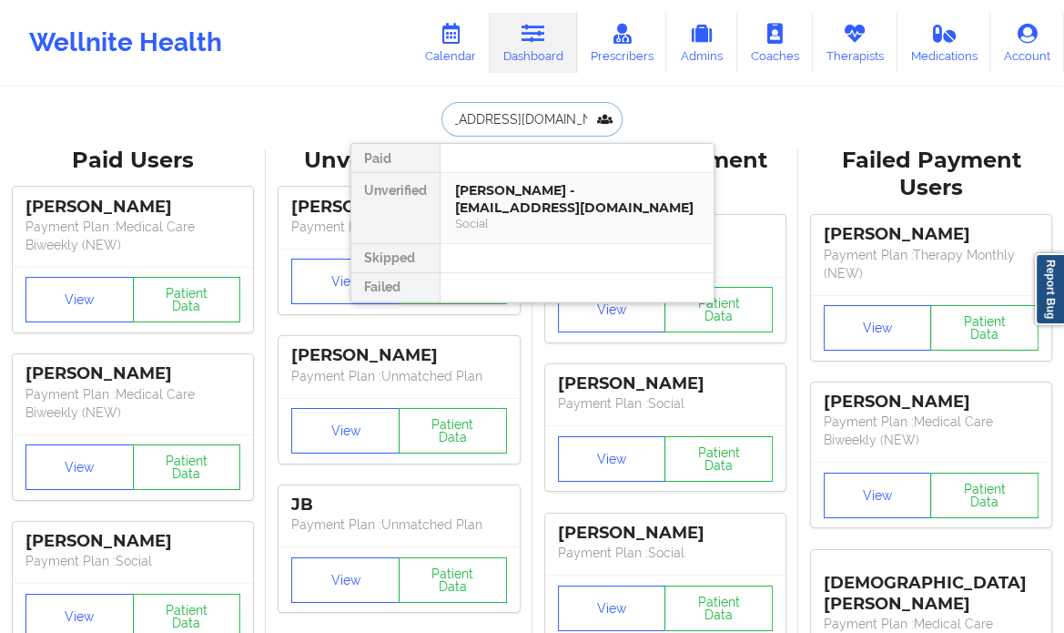
click at [674, 190] on div "[PERSON_NAME] - [EMAIL_ADDRESS][DOMAIN_NAME]" at bounding box center [577, 199] width 244 height 34
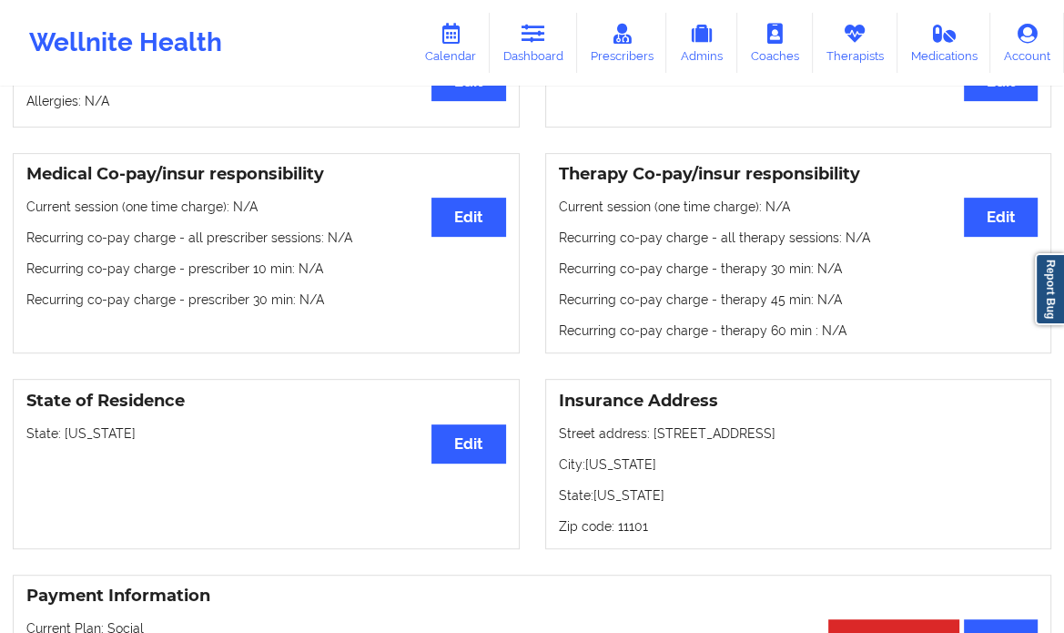
scroll to position [491, 0]
